Goal: Task Accomplishment & Management: Use online tool/utility

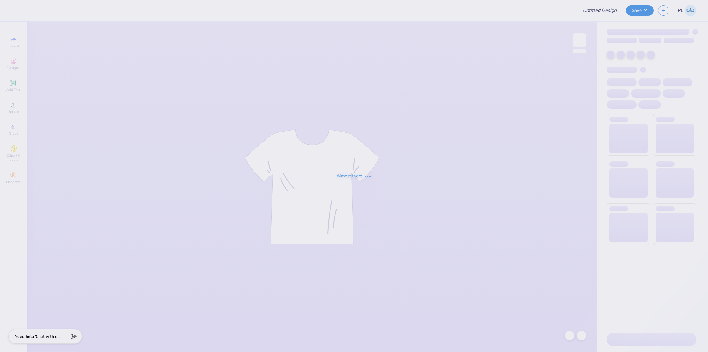
type input "[PERSON_NAME] : [US_STATE][GEOGRAPHIC_DATA]"
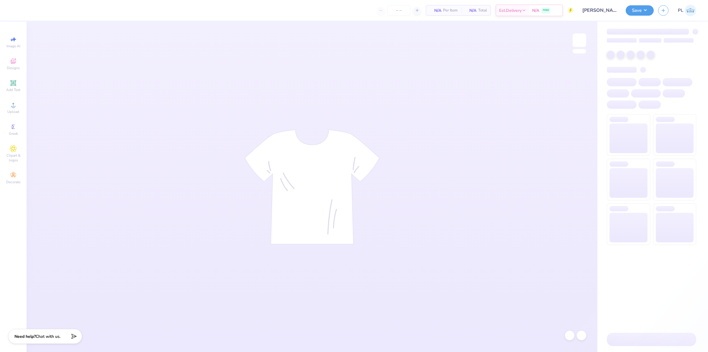
type input "24"
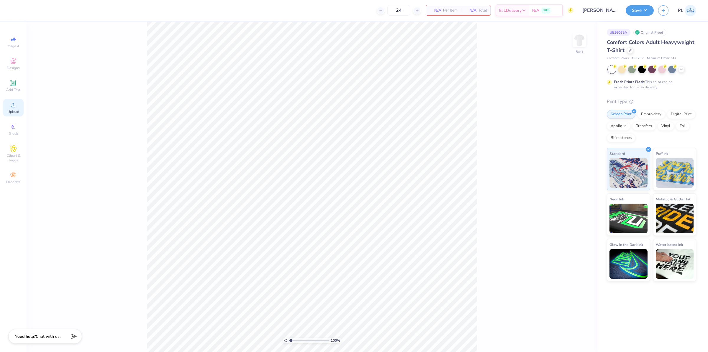
click at [10, 112] on span "Upload" at bounding box center [13, 111] width 12 height 5
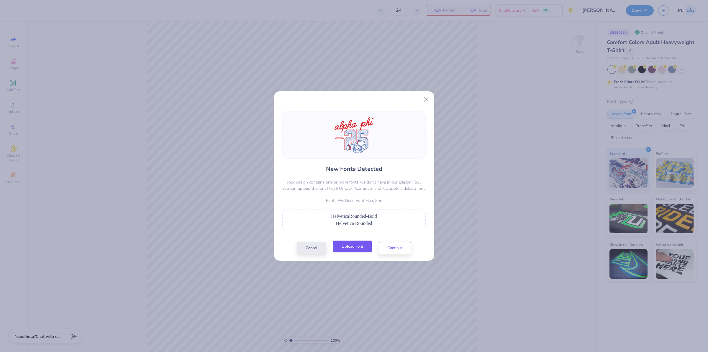
click at [350, 245] on button "Upload Font" at bounding box center [352, 246] width 39 height 12
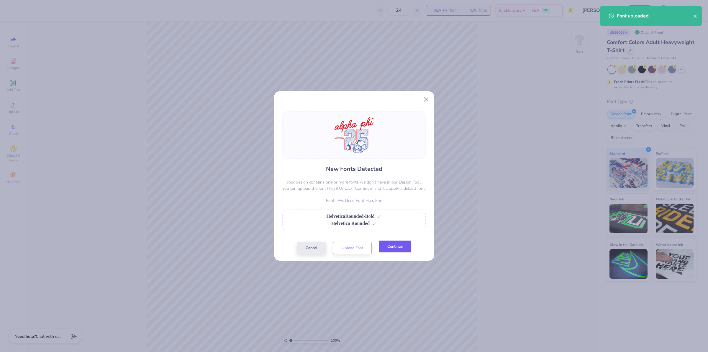
click at [390, 246] on button "Continue" at bounding box center [395, 246] width 32 height 12
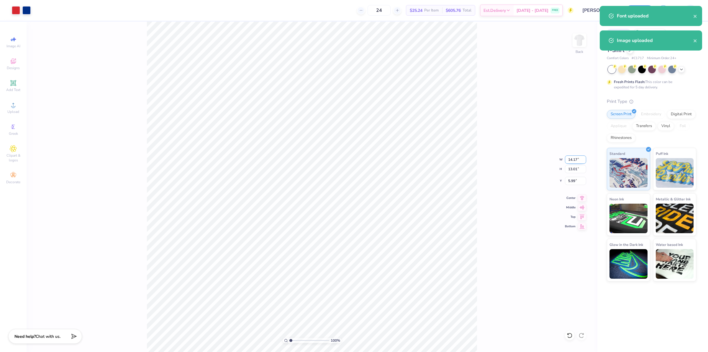
drag, startPoint x: 568, startPoint y: 160, endPoint x: 579, endPoint y: 159, distance: 11.3
click at [579, 159] on input "14.17" at bounding box center [575, 159] width 21 height 8
type input "11.00"
type input "10.10"
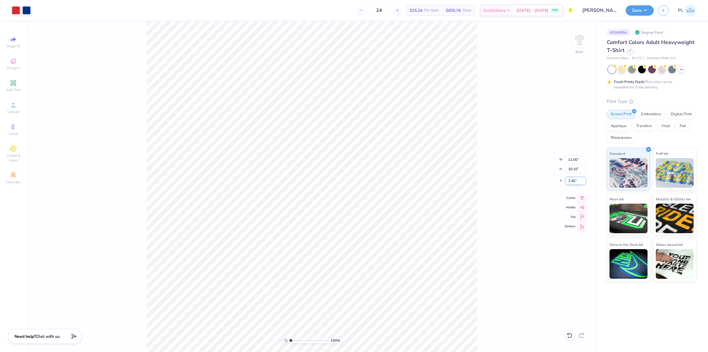
drag, startPoint x: 566, startPoint y: 182, endPoint x: 577, endPoint y: 179, distance: 11.9
click at [577, 179] on input "7.45" at bounding box center [575, 180] width 21 height 8
type input "3.00"
click at [571, 170] on input "10.10" at bounding box center [575, 169] width 21 height 8
click at [328, 316] on li "Send to Back" at bounding box center [326, 316] width 46 height 12
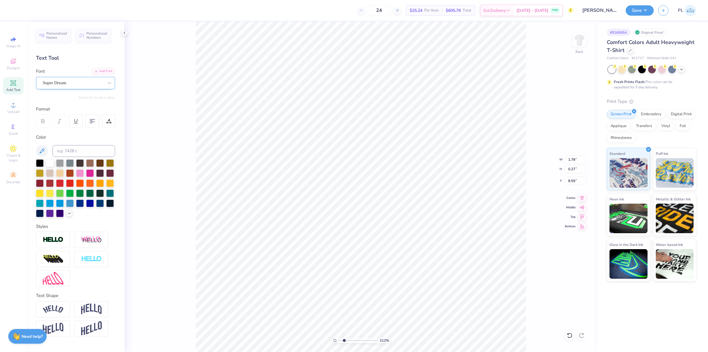
click at [68, 79] on div at bounding box center [73, 83] width 61 height 8
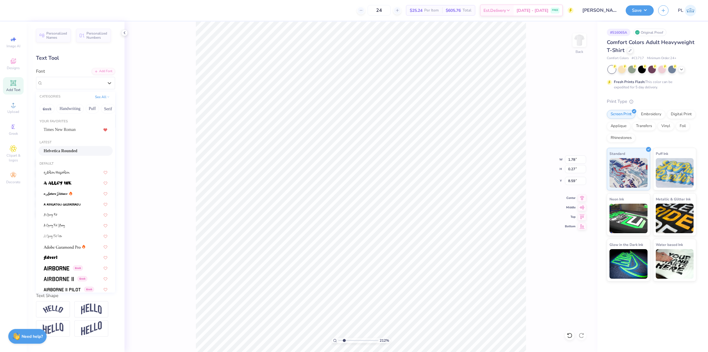
click at [68, 149] on span "Helvetica Rounded" at bounding box center [61, 151] width 34 height 6
type input "2.11779454665502"
type input "1.94"
type input "0.26"
type input "8.63"
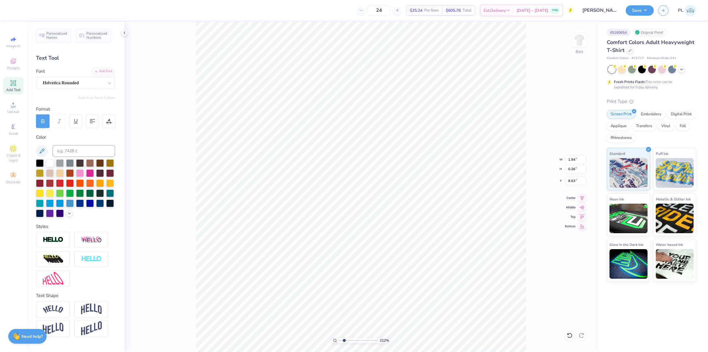
type input "2.11779454665502"
type input "2.21"
type input "8.95"
drag, startPoint x: 53, startPoint y: 79, endPoint x: 55, endPoint y: 88, distance: 9.4
click at [52, 79] on div at bounding box center [73, 83] width 61 height 8
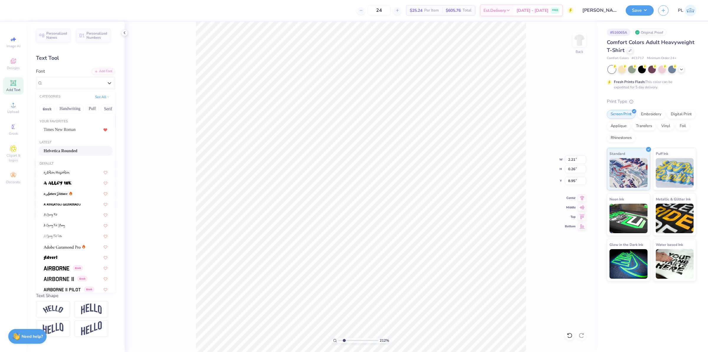
click at [61, 145] on div "Latest" at bounding box center [75, 142] width 79 height 5
click at [63, 148] on span "Helvetica Rounded" at bounding box center [61, 151] width 34 height 6
type input "2.11779454665502"
type input "2.63"
type input "8.97"
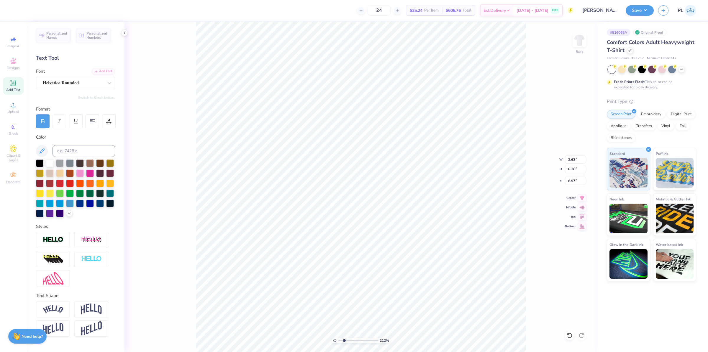
type input "2.11779454665502"
type input "11.00"
type input "10.10"
type input "3.00"
type input "4.48505374184174"
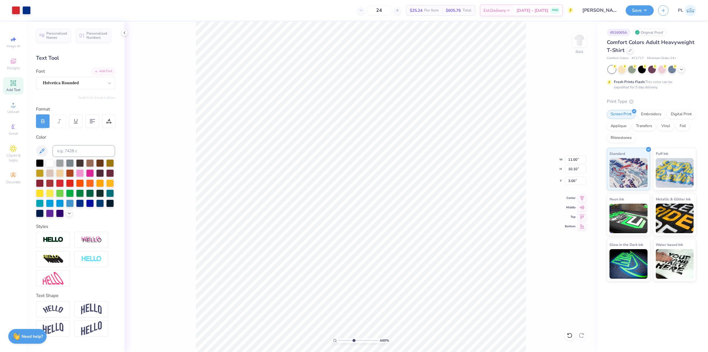
type input "1.94"
type input "0.26"
type input "8.63"
type input "4.48505374184174"
type input "2.63"
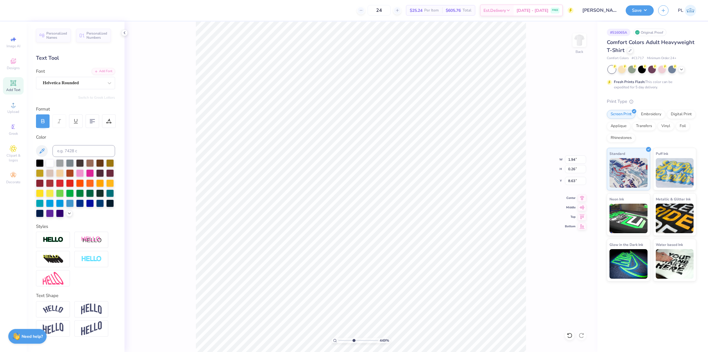
type input "0.60"
type input "4.48505374184174"
type input "11.00"
type input "10.10"
type input "3.00"
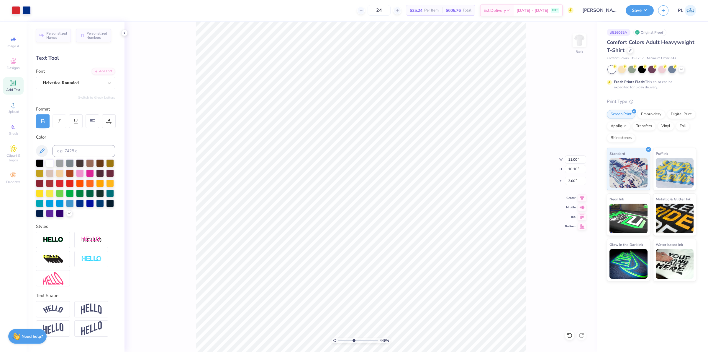
type input "4.48505374184174"
type input "2.63"
type input "0.26"
type input "8.97"
type input "4.48505374184174"
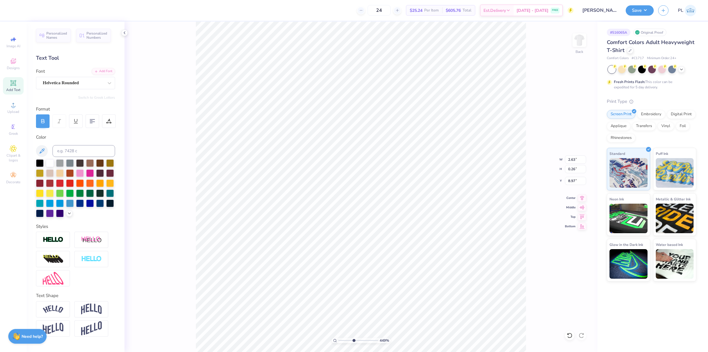
type input "11.00"
type input "10.10"
type input "3.00"
type input "4.48505374184174"
type input "1.94"
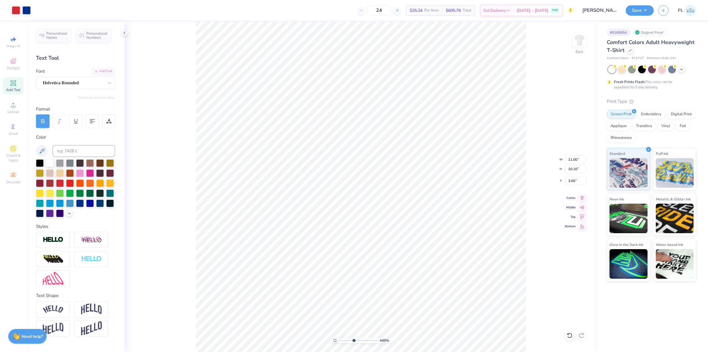
type input "0.26"
type input "8.63"
type input "4.48505374184174"
type input "2.63"
type input "0.60"
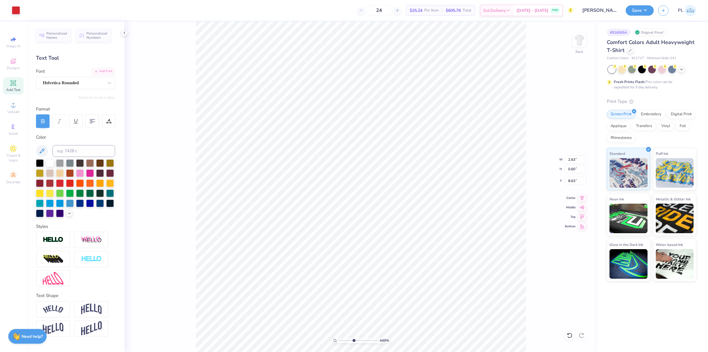
type input "4.48505374184174"
type input "11.00"
type input "10.10"
type input "3.00"
type input "4.48505374184174"
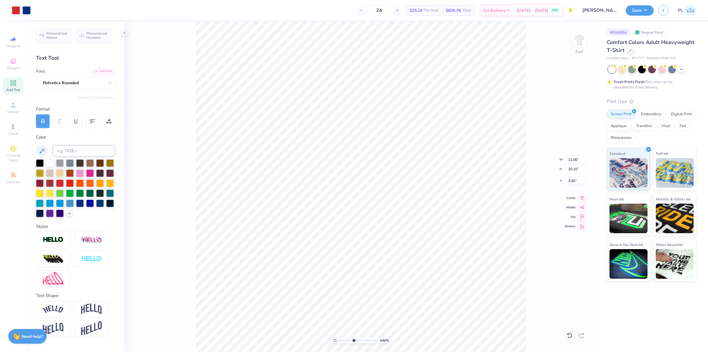
type input "1.94"
type input "0.26"
type input "8.63"
type input "4.48505374184174"
type input "2.63"
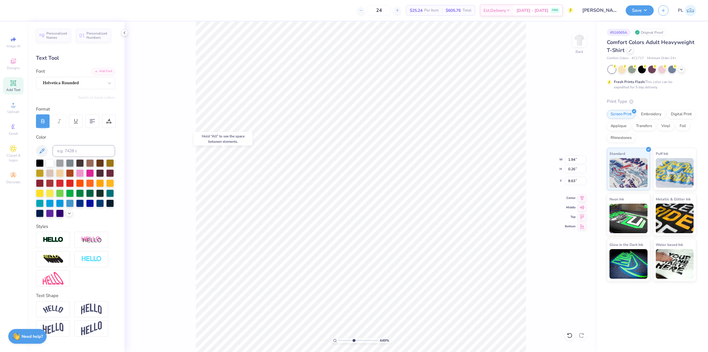
type input "0.59"
type input "4.48505374184174"
type input "11.00"
type input "10.10"
type input "3.00"
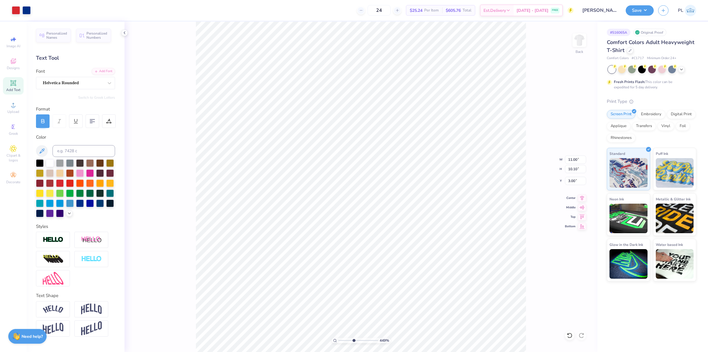
type input "4.48505374184174"
type input "1.94"
type input "0.26"
type input "8.63"
type input "4.48505374184174"
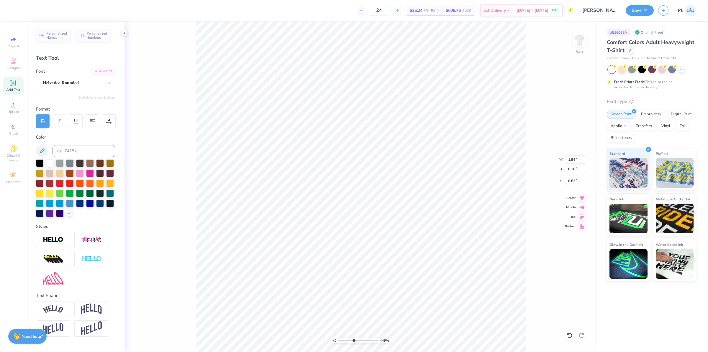
type input "11.00"
type input "10.10"
type input "3.00"
click at [644, 11] on button "Save" at bounding box center [640, 9] width 28 height 10
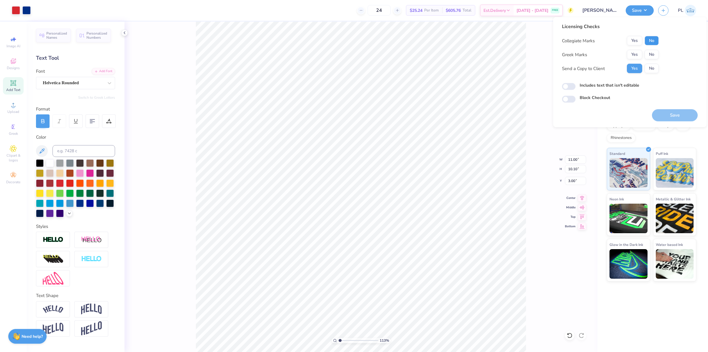
click at [653, 39] on button "No" at bounding box center [652, 40] width 14 height 9
click at [637, 54] on button "Yes" at bounding box center [634, 54] width 15 height 9
type input "1.13321932219944"
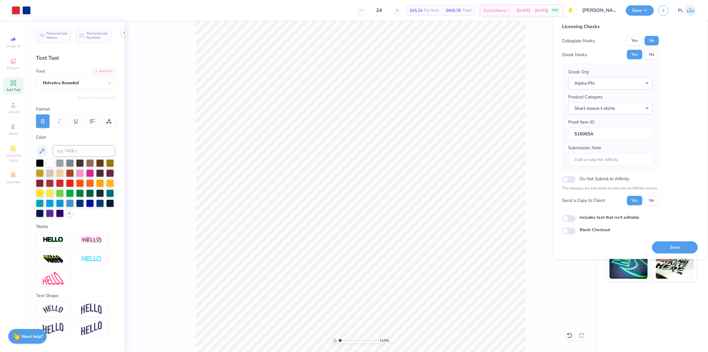
click at [591, 216] on label "Includes text that isn't editable" at bounding box center [610, 217] width 60 height 6
click at [576, 216] on input "Includes text that isn't editable" at bounding box center [569, 218] width 14 height 7
checkbox input "true"
click at [663, 248] on button "Save" at bounding box center [675, 247] width 46 height 12
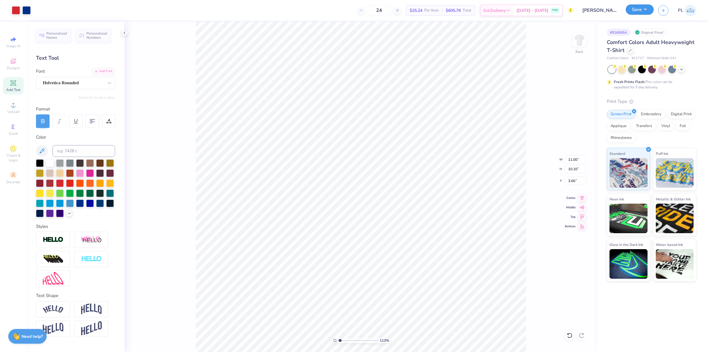
click at [641, 11] on button "Save" at bounding box center [640, 9] width 28 height 10
type input "1.13321932219944"
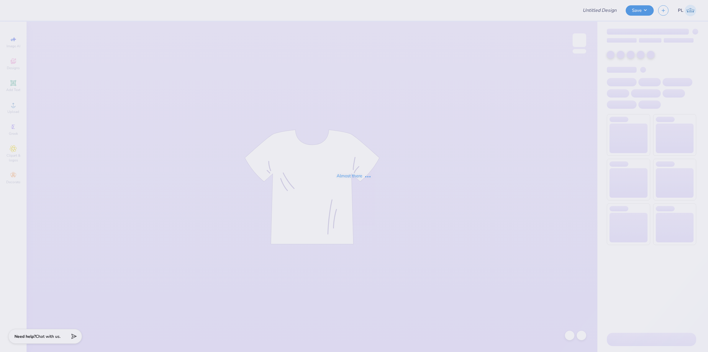
type input "T-shirt/Long Sleeve Design"
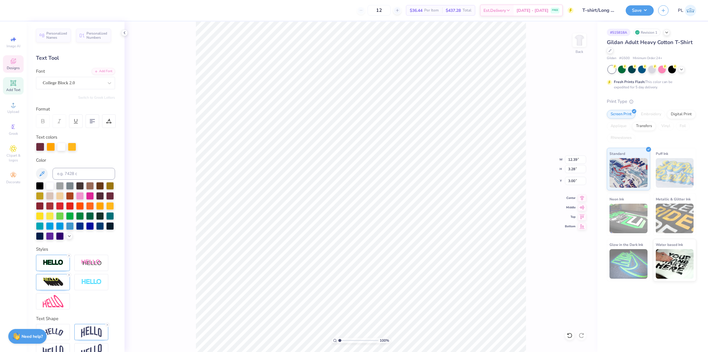
scroll to position [6, 1]
type textarea "[GEOGRAPHIC_DATA]"
drag, startPoint x: 568, startPoint y: 159, endPoint x: 578, endPoint y: 157, distance: 10.6
click at [578, 157] on input "15.02" at bounding box center [575, 159] width 21 height 8
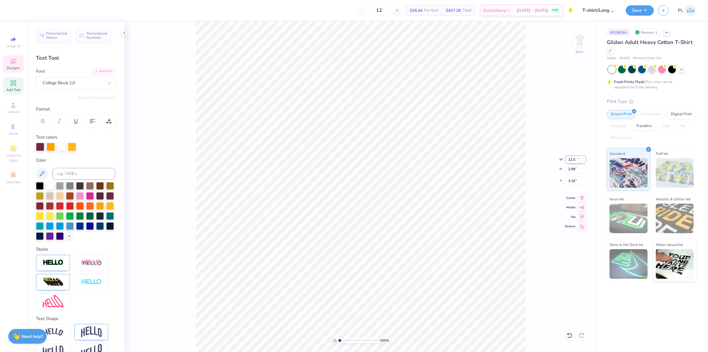
type input "12.50"
type input "2.98"
type input "3.16"
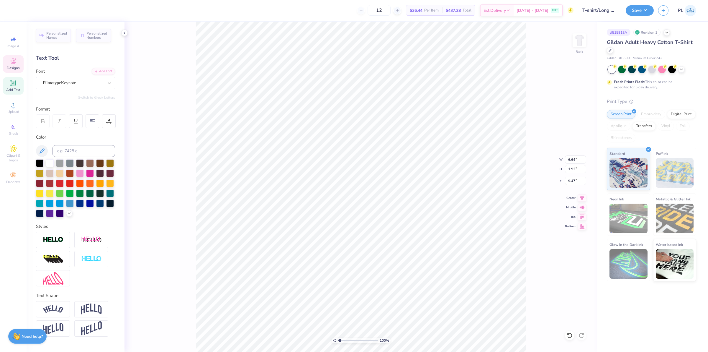
scroll to position [6, 1]
type textarea "[GEOGRAPHIC_DATA]"
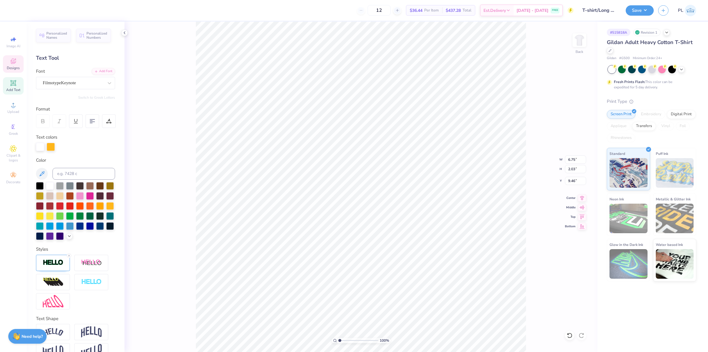
type input "6.75"
type input "2.03"
type input "9.46"
type textarea "[GEOGRAPHIC_DATA]"
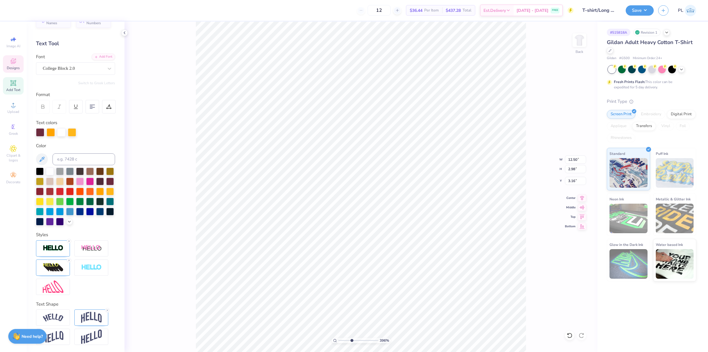
scroll to position [6, 1]
click at [53, 266] on img at bounding box center [53, 266] width 21 height 9
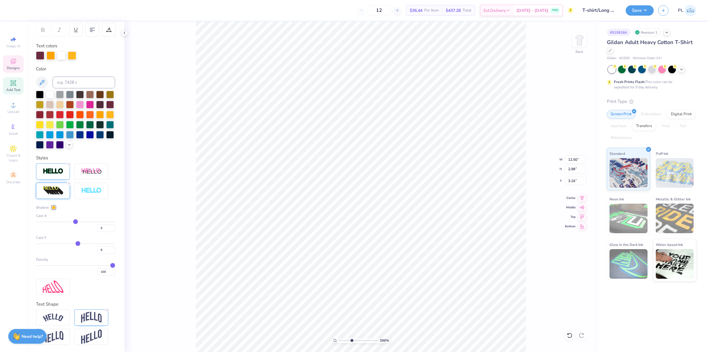
scroll to position [101, 0]
click at [151, 281] on div "396 % Back W 12.50 12.50 " H 2.98 2.98 " Y 3.16 3.16 " Center Middle Top Bottom" at bounding box center [361, 187] width 473 height 330
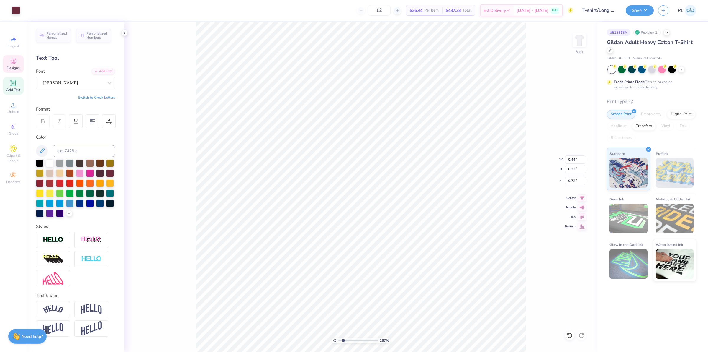
scroll to position [1, 0]
type input "1.86883024774466"
type input "5.74"
type input "1.86883024774466"
click at [576, 171] on input "0.22" at bounding box center [575, 169] width 21 height 8
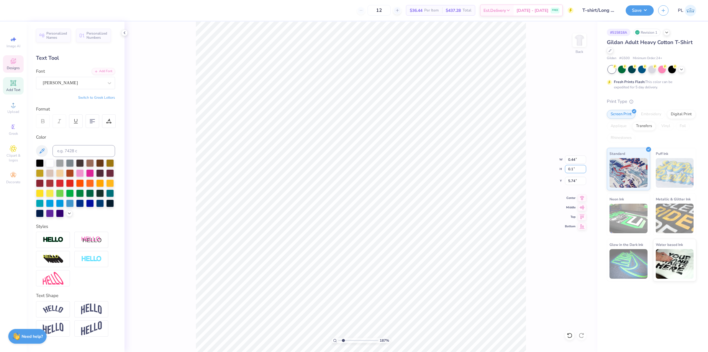
type input "0.1"
type input "1.86883024774466"
type input "0.20"
type input "0.10"
type input "5.80"
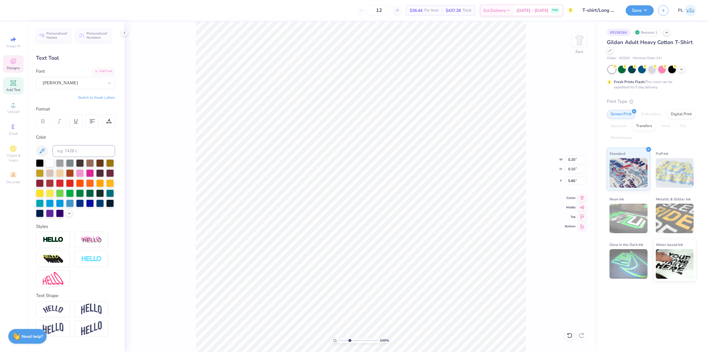
type input "3.49252649488538"
type input "5.81"
click at [55, 9] on div at bounding box center [58, 10] width 8 height 8
type input "1.13321932219944"
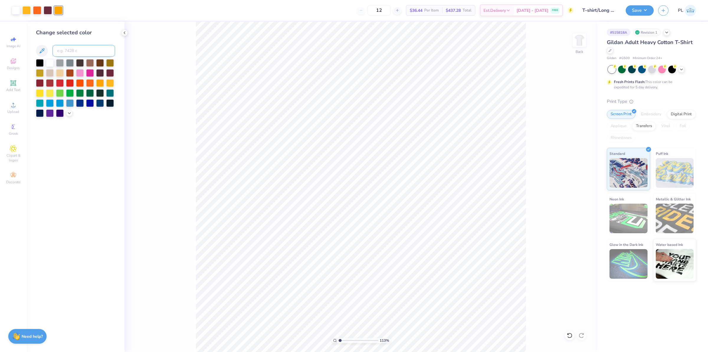
click at [64, 46] on input at bounding box center [84, 51] width 63 height 12
type input "1235"
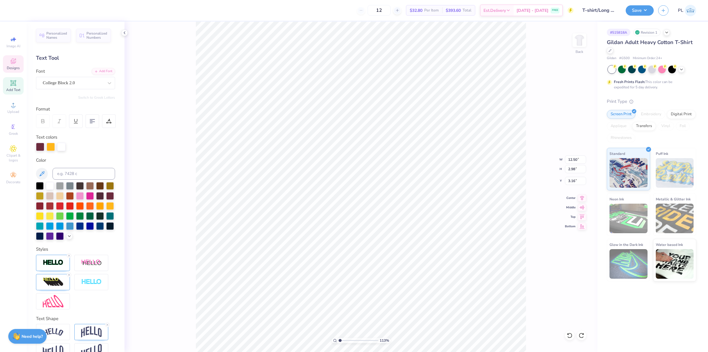
type input "1.13321932219944"
